Goal: Check status: Check status

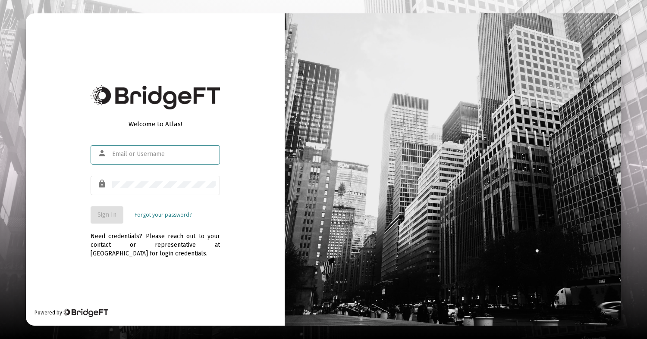
type input "[EMAIL_ADDRESS][DOMAIN_NAME]"
click at [103, 221] on button "Sign In" at bounding box center [107, 215] width 33 height 17
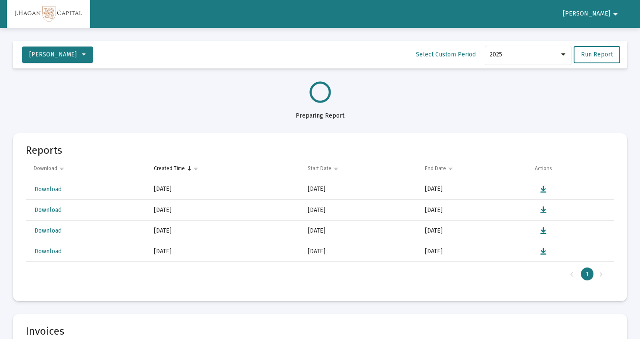
select select "View all"
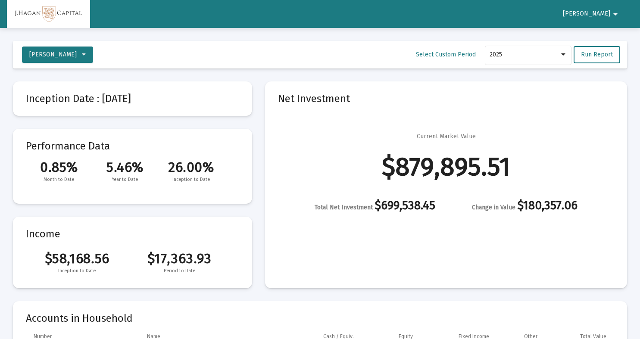
scroll to position [1242, 0]
click at [609, 178] on div "Current Market Value $879,895.51 Total Net Investment $699,538.45 Change in Val…" at bounding box center [446, 172] width 336 height 80
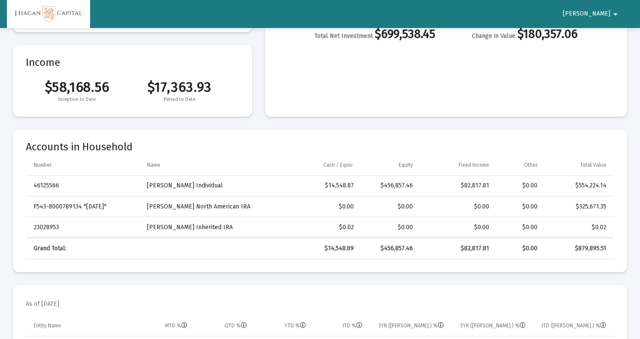
scroll to position [174, 0]
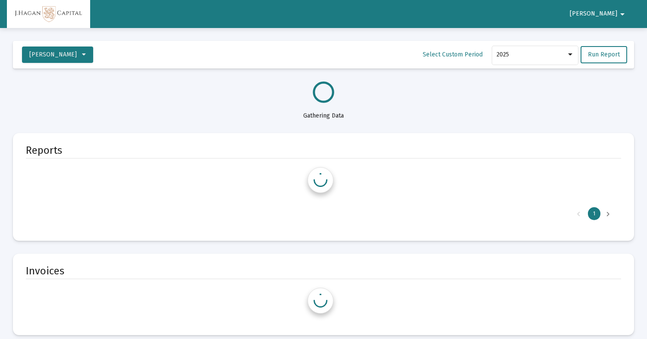
select select "View all"
